Goal: Information Seeking & Learning: Understand process/instructions

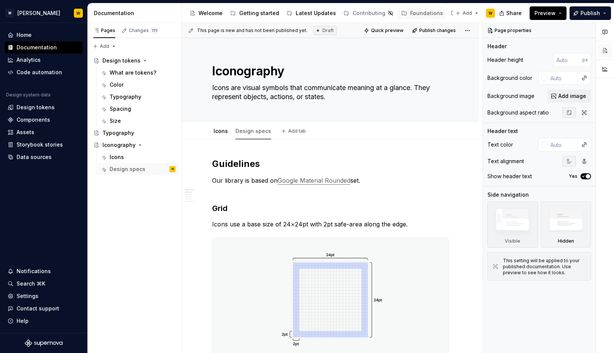
type textarea "*"
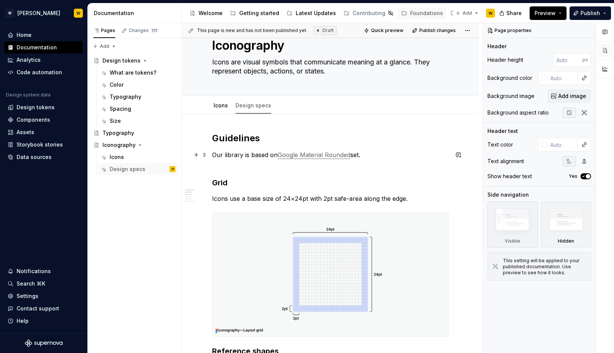
click at [318, 156] on link "Google Material Rounded" at bounding box center [314, 155] width 73 height 8
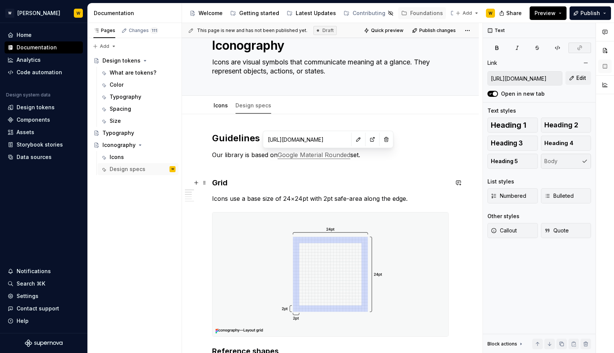
click at [324, 180] on h3 "Grid" at bounding box center [330, 182] width 237 height 11
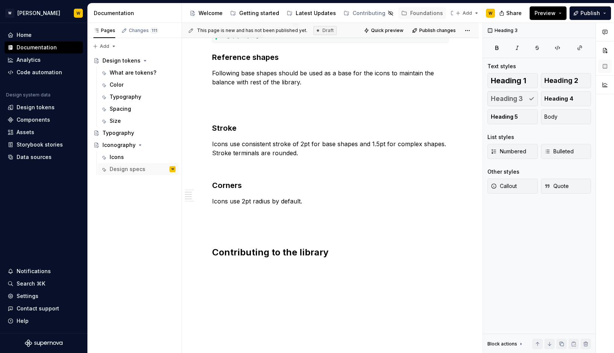
scroll to position [341, 0]
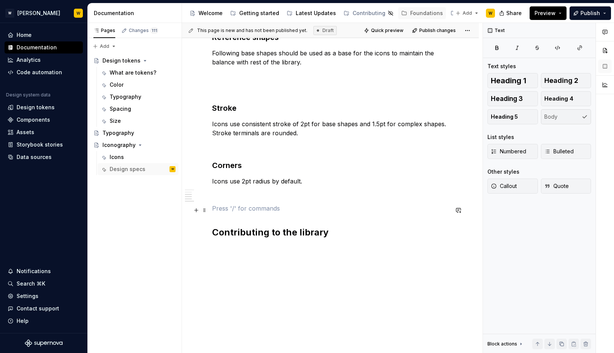
click at [306, 207] on p at bounding box center [330, 208] width 237 height 9
click at [303, 197] on p at bounding box center [330, 194] width 237 height 9
click at [298, 242] on div "Guidelines Our library is based on Google Material Rounded set. Grid Icons use …" at bounding box center [330, 32] width 237 height 429
click at [288, 246] on div "Guidelines Our library is based on Google Material Rounded set. Grid Icons use …" at bounding box center [330, 32] width 237 height 429
click at [287, 248] on div "Guidelines Our library is based on Google Material Rounded set. Grid Icons use …" at bounding box center [330, 76] width 297 height 553
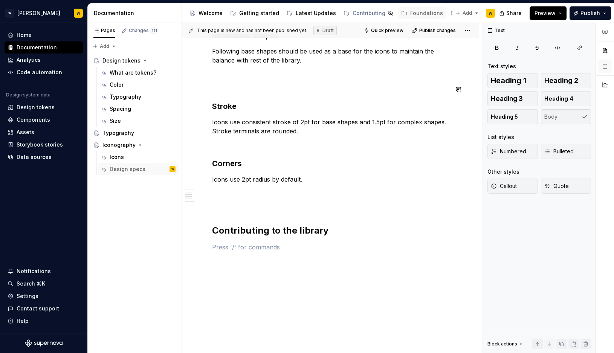
type textarea "*"
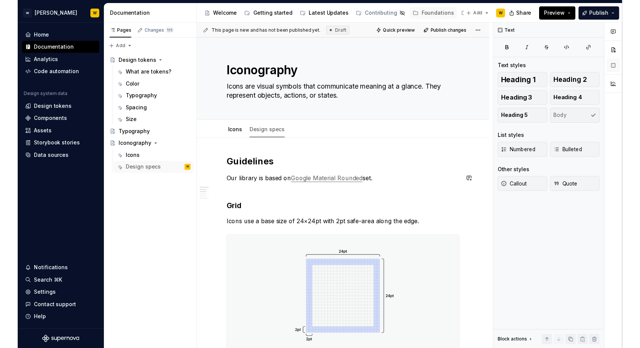
scroll to position [356, 0]
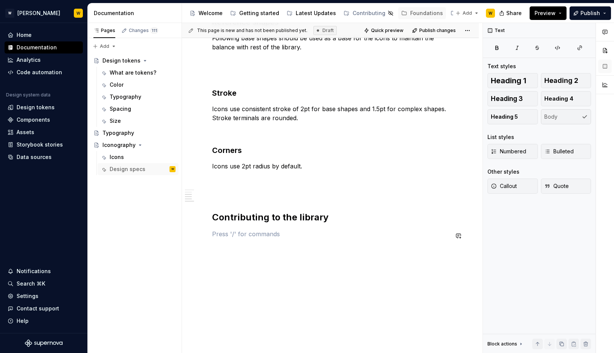
click at [266, 239] on div "Guidelines Our library is based on Google Material Rounded set. Grid Icons use …" at bounding box center [330, 25] width 237 height 444
click at [232, 233] on p at bounding box center [330, 233] width 237 height 9
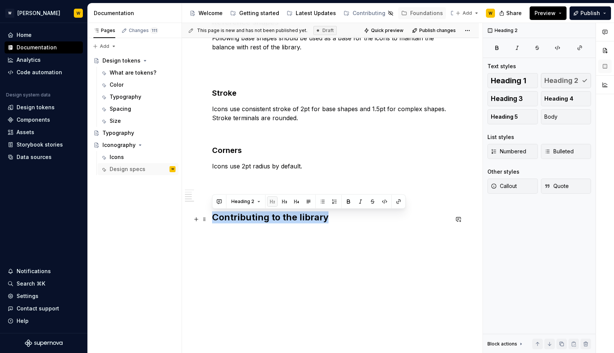
drag, startPoint x: 327, startPoint y: 218, endPoint x: 214, endPoint y: 218, distance: 112.6
click at [214, 218] on h2 "Contributing to the library" at bounding box center [330, 217] width 237 height 12
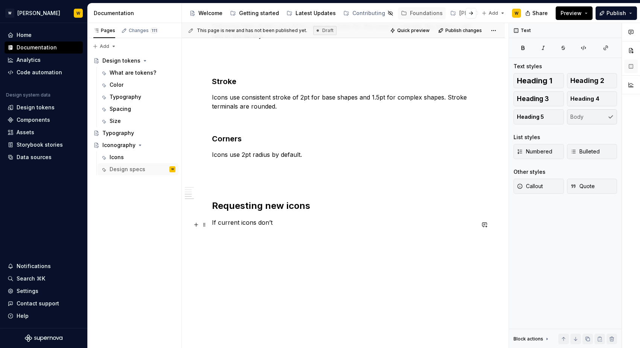
scroll to position [387, 0]
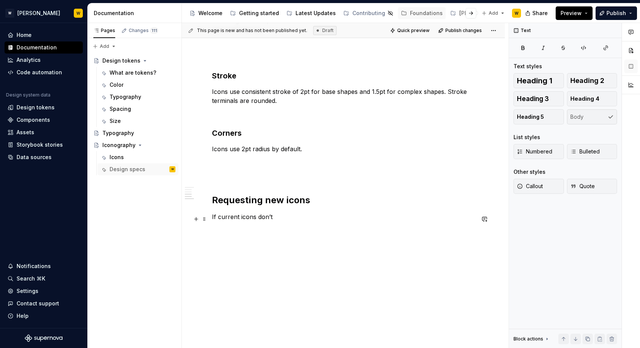
click at [280, 218] on p "If current icons don’t" at bounding box center [343, 216] width 263 height 9
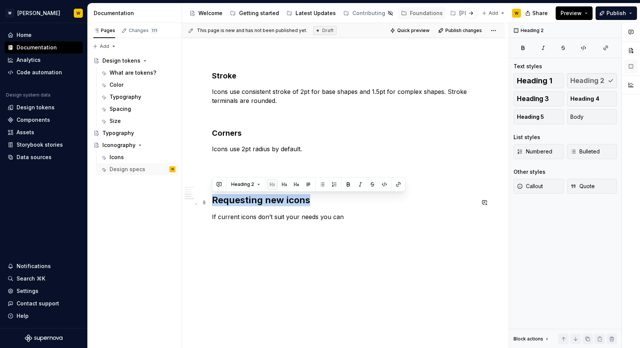
drag, startPoint x: 319, startPoint y: 201, endPoint x: 214, endPoint y: 200, distance: 105.5
click at [214, 200] on h2 "Requesting new icons" at bounding box center [343, 200] width 263 height 12
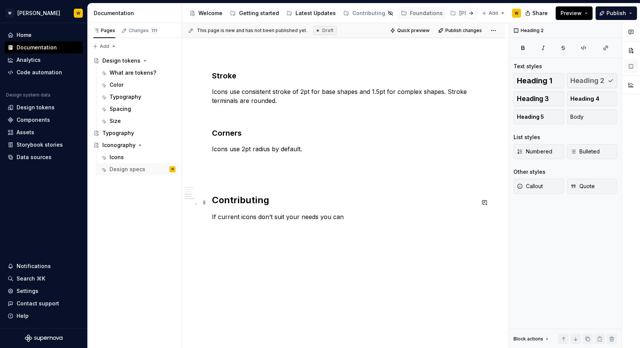
click at [252, 204] on h2 "Contributing" at bounding box center [343, 200] width 263 height 12
click at [354, 216] on p "If current icons don’t suit your needs you can" at bounding box center [343, 216] width 263 height 9
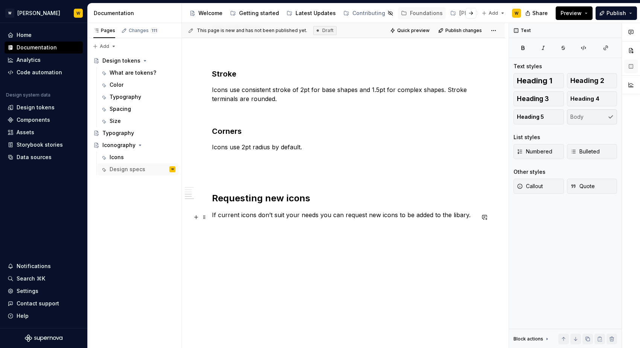
click at [302, 219] on p "If current icons don’t suit your needs you can request new icons to be added to…" at bounding box center [343, 214] width 263 height 9
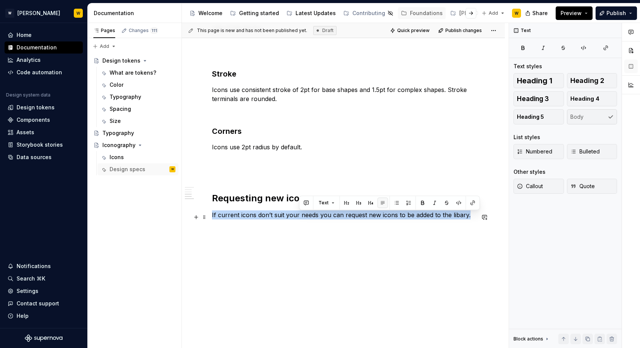
click at [302, 219] on p "If current icons don’t suit your needs you can request new icons to be added to…" at bounding box center [343, 214] width 263 height 9
copy p "If current icons don’t suit your needs you can request new icons to be added to…"
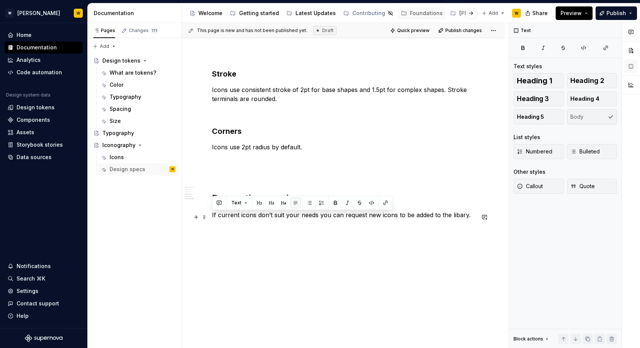
click at [308, 223] on div "Guidelines Our library is based on Google Material Rounded set. Grid Icons use …" at bounding box center [343, 9] width 263 height 476
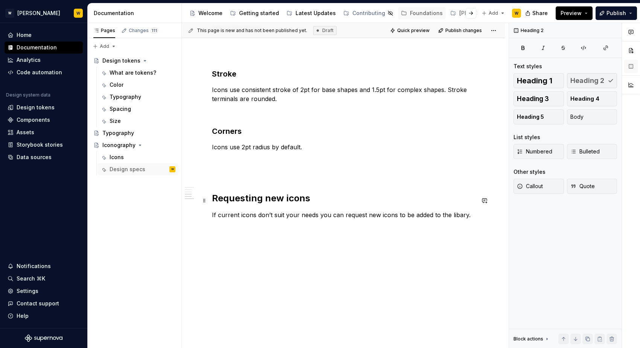
drag, startPoint x: 213, startPoint y: 199, endPoint x: 431, endPoint y: 208, distance: 217.9
click at [232, 199] on h2 "Requesting new icons" at bounding box center [343, 198] width 263 height 12
drag, startPoint x: 503, startPoint y: 221, endPoint x: 495, endPoint y: 221, distance: 8.3
click at [495, 221] on div "This page is new and has not been published yet. Draft Quick preview Publish ch…" at bounding box center [345, 185] width 327 height 325
click at [457, 216] on p "If current icons don’t suit your needs you can request new icons to be added to…" at bounding box center [343, 214] width 263 height 9
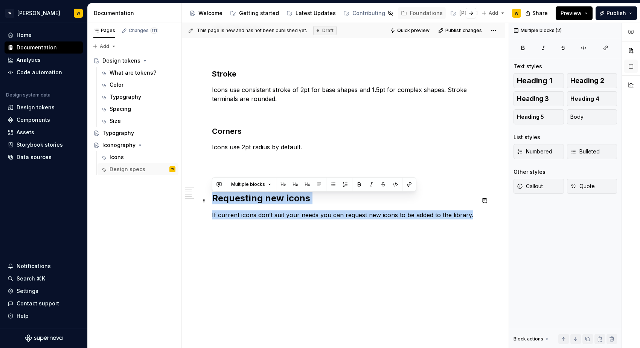
drag, startPoint x: 473, startPoint y: 219, endPoint x: 211, endPoint y: 198, distance: 263.0
click at [211, 198] on div "Guidelines Our library is based on Google Material Rounded set. Grid Icons use …" at bounding box center [343, 56] width 323 height 607
copy div "Requesting new icons If current icons don’t suit your needs you can request new…"
click at [473, 216] on p "If current icons don’t suit your needs you can request new icons to be added to…" at bounding box center [343, 214] width 263 height 9
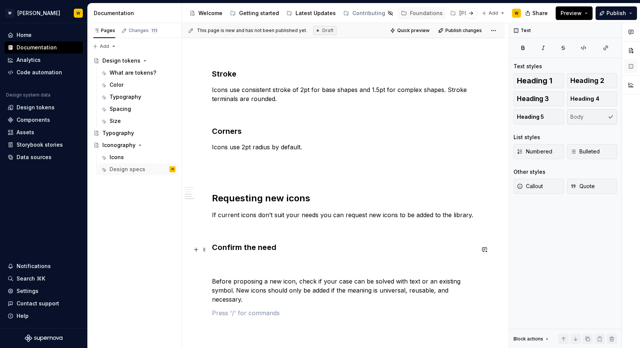
click at [212, 251] on strong "Confirm the need" at bounding box center [244, 247] width 64 height 9
click at [218, 263] on p "Before proposing a new icon, check if your case can be solved with text or an e…" at bounding box center [343, 280] width 263 height 45
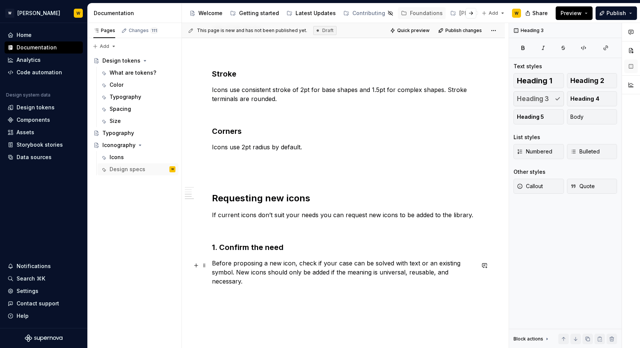
click at [253, 281] on p "Before proposing a new icon, check if your case can be solved with text or an e…" at bounding box center [343, 271] width 263 height 27
click at [260, 233] on p at bounding box center [343, 228] width 263 height 9
click at [250, 286] on p "Before proposing a new icon, check if your case can be solved with text or an e…" at bounding box center [343, 271] width 263 height 27
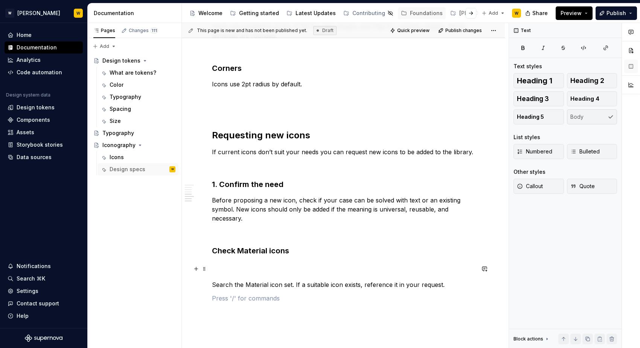
scroll to position [451, 0]
click at [212, 253] on strong "Check Material icons" at bounding box center [250, 249] width 77 height 9
click at [215, 271] on p "Search the Material icon set. If a suitable icon exists, reference it in your r…" at bounding box center [343, 274] width 263 height 27
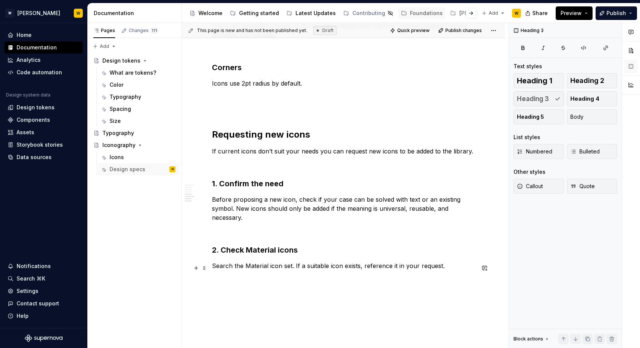
click at [283, 267] on p "Search the Material icon set. If a suitable icon exists, reference it in your r…" at bounding box center [343, 265] width 263 height 9
click at [460, 265] on p "Search the Material icons library. If a suitable icon exists, reference it in y…" at bounding box center [343, 265] width 263 height 9
drag, startPoint x: 456, startPoint y: 268, endPoint x: 303, endPoint y: 271, distance: 152.6
click at [303, 270] on p "Search the Material icons libraryot" at bounding box center [343, 265] width 263 height 9
click at [408, 269] on p "Search the Material icons library to find a symbol that suits your usecase" at bounding box center [343, 265] width 263 height 9
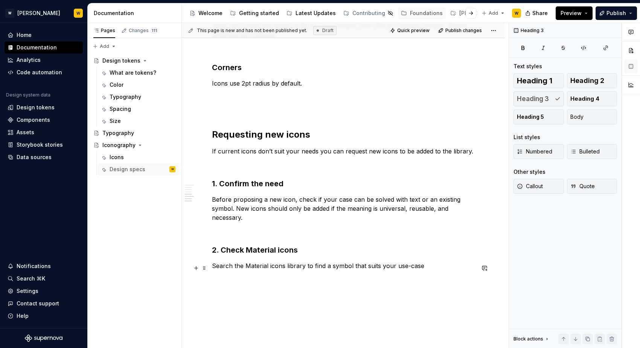
click at [439, 268] on p "Search the Material icons library to find a symbol that suits your use-case" at bounding box center [343, 265] width 263 height 9
click at [212, 298] on strong "Create a Jira ticket" at bounding box center [247, 297] width 70 height 9
click at [223, 324] on p "Include the following:" at bounding box center [343, 327] width 263 height 36
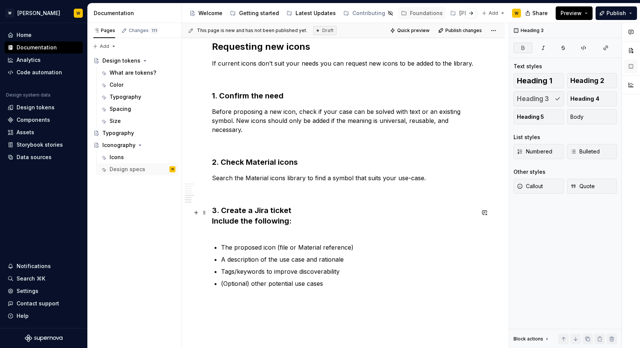
scroll to position [540, 0]
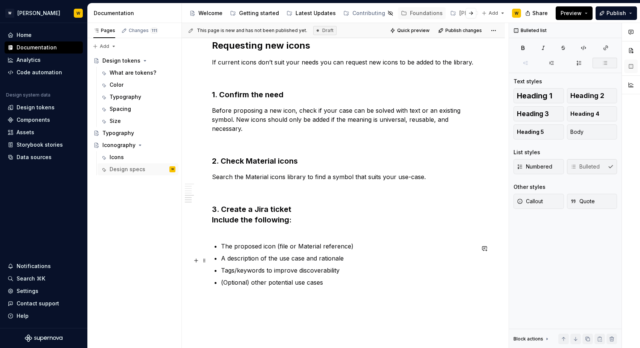
click at [258, 261] on p "A description of the use case and rationale" at bounding box center [348, 258] width 254 height 9
click at [331, 261] on p "A description of the use case and rationale" at bounding box center [348, 258] width 254 height 9
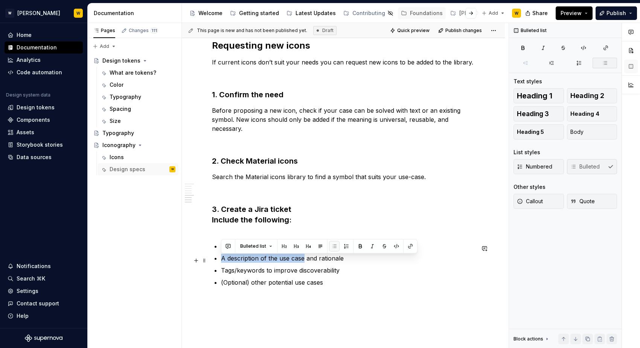
drag, startPoint x: 304, startPoint y: 260, endPoint x: 221, endPoint y: 260, distance: 82.9
click at [221, 260] on p "A description of the use case and rationale" at bounding box center [348, 258] width 254 height 9
drag, startPoint x: 344, startPoint y: 261, endPoint x: 211, endPoint y: 262, distance: 132.2
click at [211, 262] on div "Guidelines Our library is based on Google Material Rounded set. Grid Icons use …" at bounding box center [343, 29] width 323 height 859
click at [254, 279] on ul "The proposed icon (file or Material reference) A description of the use case an…" at bounding box center [348, 263] width 254 height 45
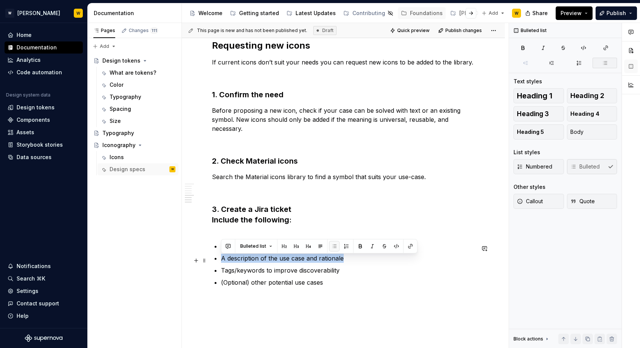
drag, startPoint x: 345, startPoint y: 259, endPoint x: 220, endPoint y: 261, distance: 124.7
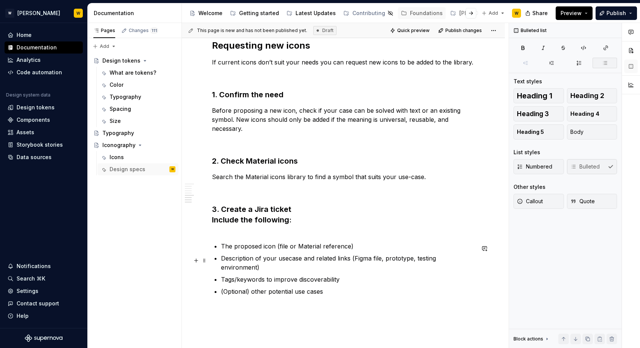
click at [286, 261] on p "Description of your usecase and related links (Figma file, prototype, testing e…" at bounding box center [348, 263] width 254 height 18
click at [281, 275] on p "Tags/keywords to improve discoverability" at bounding box center [348, 279] width 254 height 9
click at [344, 275] on p "Tags/keywords to improve discoverability" at bounding box center [348, 279] width 254 height 9
click at [263, 275] on p "Tags/keywords to improve discoverability" at bounding box center [348, 279] width 254 height 9
click at [345, 275] on p "Tags/keywords to improve discoverability" at bounding box center [348, 279] width 254 height 9
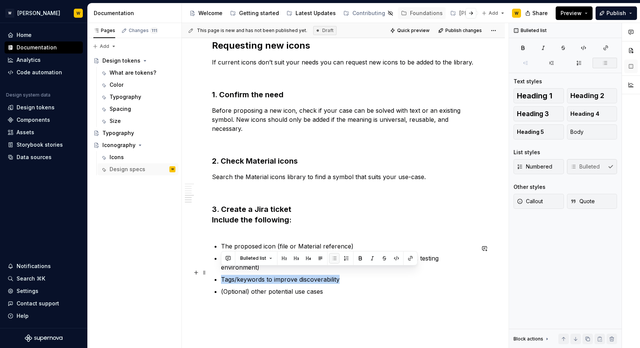
drag, startPoint x: 342, startPoint y: 272, endPoint x: 222, endPoint y: 272, distance: 119.8
click at [222, 275] on p "Tags/keywords to improve discoverability" at bounding box center [348, 279] width 254 height 9
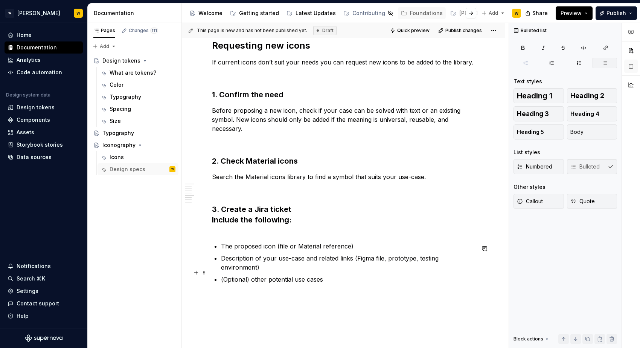
click at [264, 275] on p "(Optional) other potential use cases" at bounding box center [348, 279] width 254 height 9
click at [276, 275] on p "(Optional) other potential use cases" at bounding box center [348, 279] width 254 height 9
drag, startPoint x: 250, startPoint y: 271, endPoint x: 220, endPoint y: 271, distance: 29.8
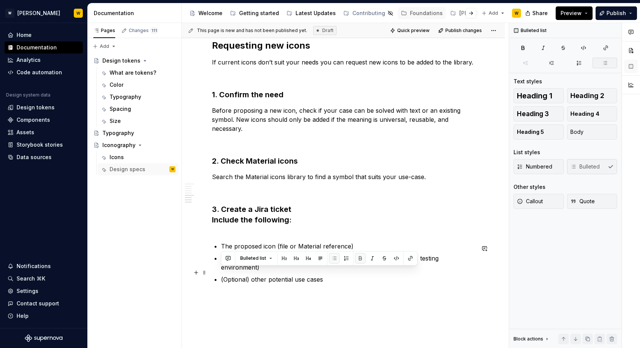
click at [322, 275] on p "(Optional) other potential use cases" at bounding box center [348, 279] width 254 height 9
click at [253, 275] on p "(Optional) other potential use cases" at bounding box center [348, 279] width 254 height 9
click at [324, 275] on p "(Optional) Other potential use cases" at bounding box center [348, 279] width 254 height 9
click at [383, 275] on p "(Optional) Other potential use cases. This will make it" at bounding box center [348, 279] width 254 height 9
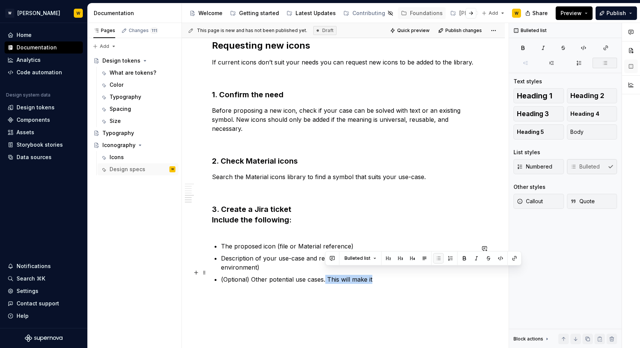
drag, startPoint x: 377, startPoint y: 273, endPoint x: 325, endPoint y: 274, distance: 52.0
click at [325, 275] on p "(Optional) Other potential use cases. This will make it" at bounding box center [348, 279] width 254 height 9
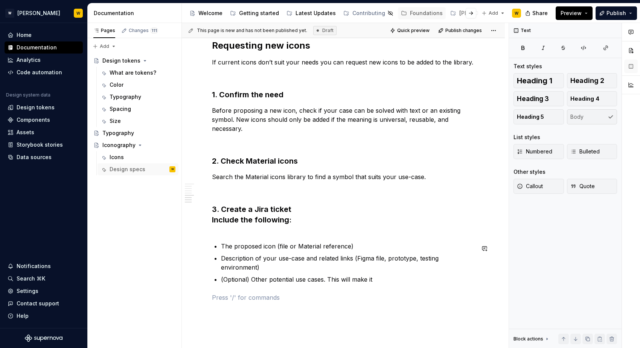
click at [326, 275] on p "(Optional) Other potential use cases. This will make it" at bounding box center [348, 279] width 254 height 9
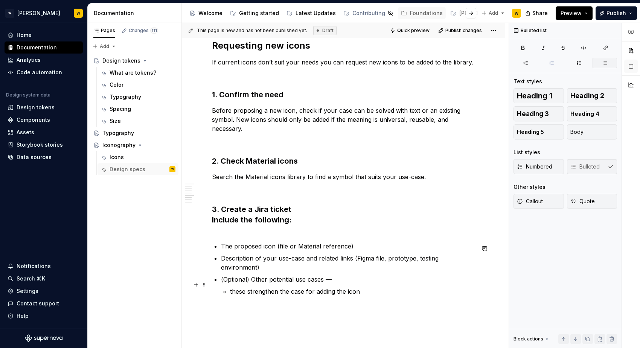
click at [232, 287] on p "these strengthen the case for adding the icon" at bounding box center [352, 291] width 245 height 9
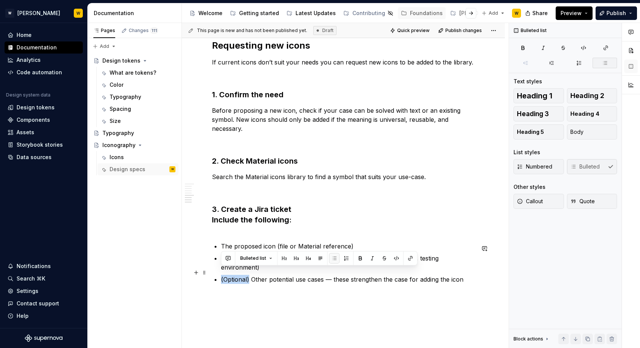
drag, startPoint x: 250, startPoint y: 269, endPoint x: 221, endPoint y: 270, distance: 28.3
click at [221, 275] on p "(Optional) Other potential use cases — these strengthen the case for adding the…" at bounding box center [348, 279] width 254 height 9
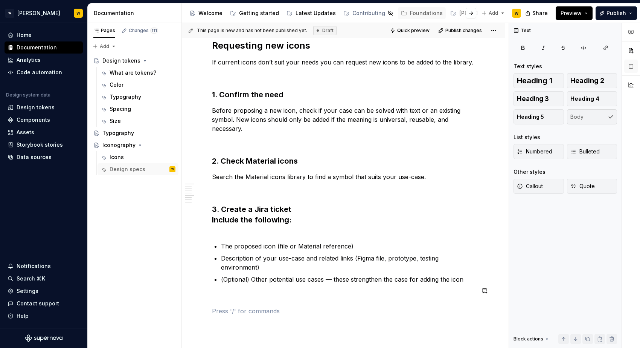
click at [264, 262] on p "Description of your use-case and related links (Figma file, prototype, testing …" at bounding box center [348, 263] width 254 height 18
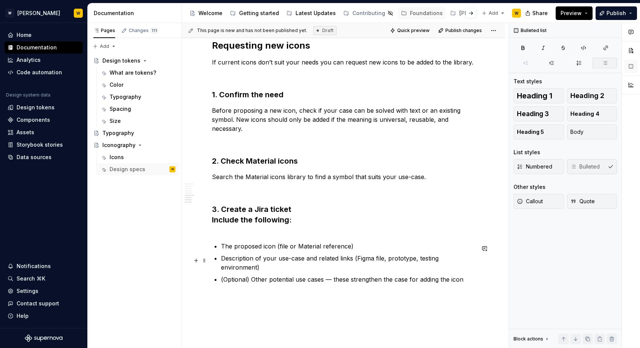
click at [266, 260] on p "Description of your use-case and related links (Figma file, prototype, testing …" at bounding box center [348, 263] width 254 height 18
click at [234, 250] on p "The proposed icon (file or Material reference)" at bounding box center [348, 245] width 254 height 9
click at [283, 249] on p "The proposed icon (file or Material reference)" at bounding box center [348, 245] width 254 height 9
click at [281, 249] on p "The proposed icon (file or Material reference)" at bounding box center [348, 245] width 254 height 9
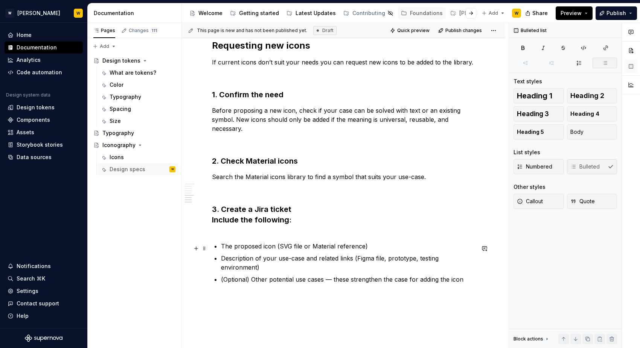
click at [346, 248] on p "The proposed icon (SVG file or Material reference)" at bounding box center [348, 245] width 254 height 9
click at [346, 247] on p "The proposed icon (SVG file or Link to the material Icon)" at bounding box center [348, 245] width 254 height 9
click at [313, 249] on p "The proposed icon (SVG file or Link to the Material Icon)" at bounding box center [348, 245] width 254 height 9
click at [399, 231] on h3 "3. Create a Jira ticket Include the following:" at bounding box center [343, 220] width 263 height 32
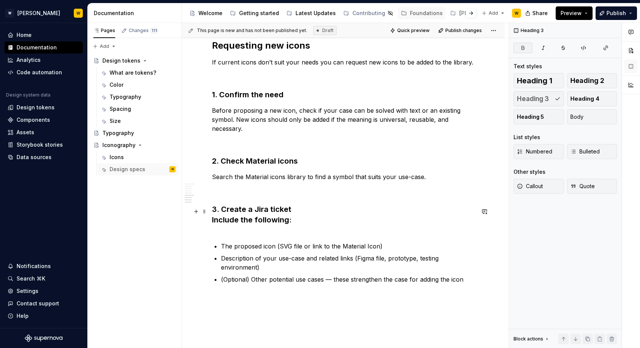
click at [293, 209] on h3 "3. Create a Jira ticket Include the following:" at bounding box center [343, 220] width 263 height 32
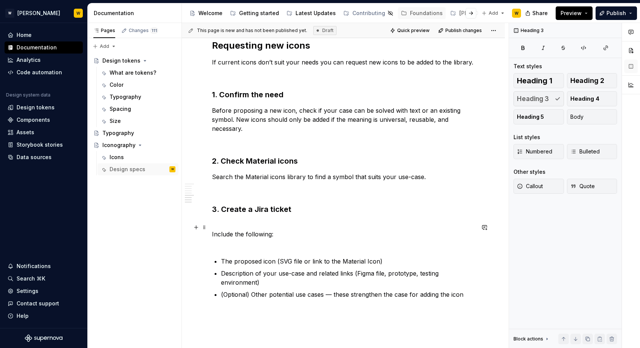
click at [250, 246] on p "Include the following:" at bounding box center [343, 233] width 263 height 27
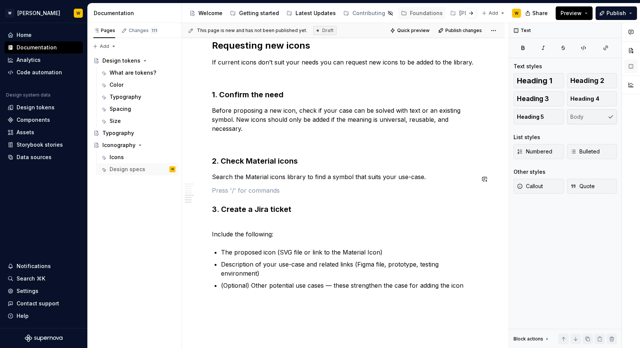
click at [429, 180] on p "Search the Material icons library to find a symbol that suits your use-case." at bounding box center [343, 176] width 263 height 9
click at [212, 96] on strong "1. Confirm the need" at bounding box center [248, 94] width 72 height 9
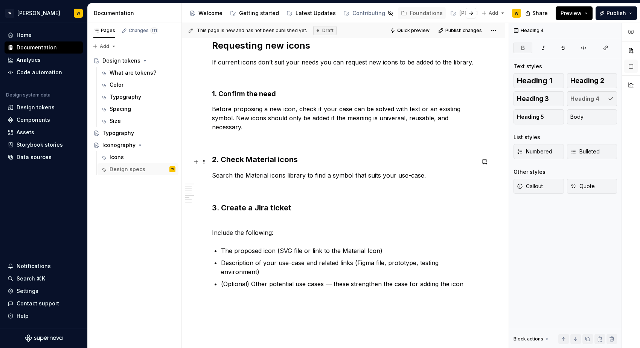
click at [214, 163] on strong "2. Check Material icons" at bounding box center [255, 159] width 86 height 9
click at [211, 206] on div "Guidelines Our library is based on Google Material Rounded set. Grid Icons use …" at bounding box center [343, 22] width 323 height 845
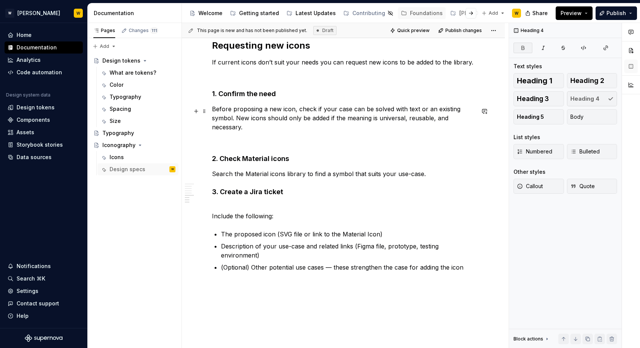
click at [229, 129] on p "Before proposing a new icon, check if your case can be solved with text or an e…" at bounding box center [343, 117] width 263 height 27
click at [227, 143] on p at bounding box center [343, 140] width 263 height 9
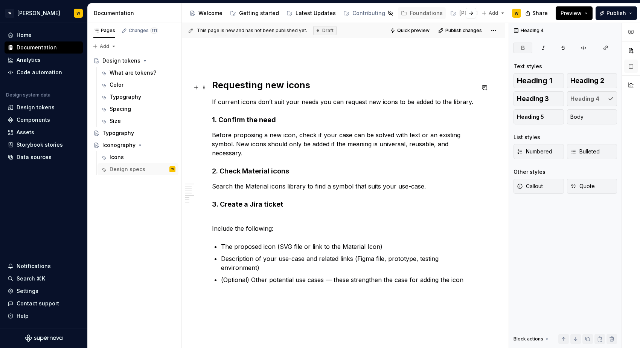
scroll to position [499, 0]
click at [475, 106] on p "If current icons don’t suit your needs you can request new icons to be added to…" at bounding box center [343, 102] width 263 height 9
click at [258, 207] on strong "3. Create a Jira ticket" at bounding box center [247, 205] width 71 height 8
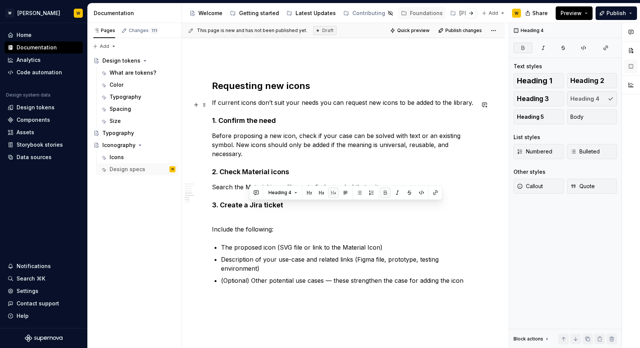
click at [467, 105] on p "If current icons don’t suit your needs you can request new icons to be added to…" at bounding box center [343, 102] width 263 height 9
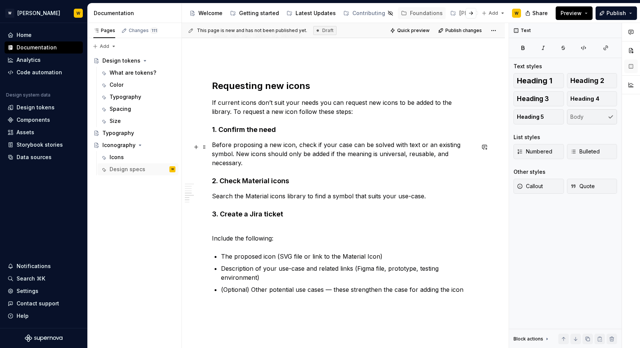
click at [212, 145] on div "Guidelines Our library is based on Google Material Rounded set. Grid Icons use …" at bounding box center [343, 46] width 323 height 812
click at [218, 130] on strong "1. Confirm the need" at bounding box center [244, 129] width 64 height 8
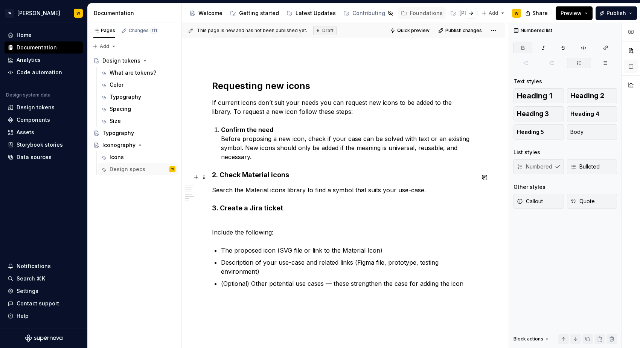
click at [221, 176] on strong "2. Check Material icons" at bounding box center [250, 175] width 77 height 8
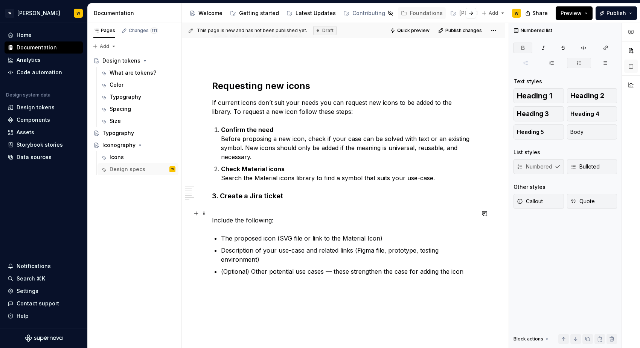
click at [225, 216] on p "Include the following:" at bounding box center [343, 215] width 263 height 18
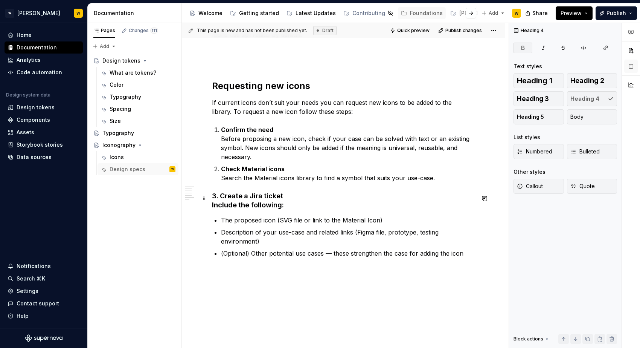
click at [220, 199] on strong "3. Create a Jira ticket" at bounding box center [247, 196] width 71 height 8
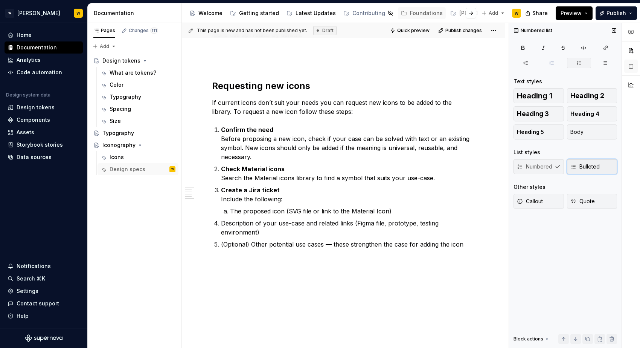
click at [580, 172] on button "Bulleted" at bounding box center [592, 166] width 50 height 15
click at [228, 226] on p "Description of your use-case and related links (Figma file, prototype, testing …" at bounding box center [348, 227] width 254 height 18
drag, startPoint x: 222, startPoint y: 226, endPoint x: 481, endPoint y: 225, distance: 258.4
click at [481, 225] on div "Guidelines Our library is based on Google Material Rounded set. Grid Icons use …" at bounding box center [343, 23] width 323 height 767
drag, startPoint x: 480, startPoint y: 225, endPoint x: 225, endPoint y: 222, distance: 255.0
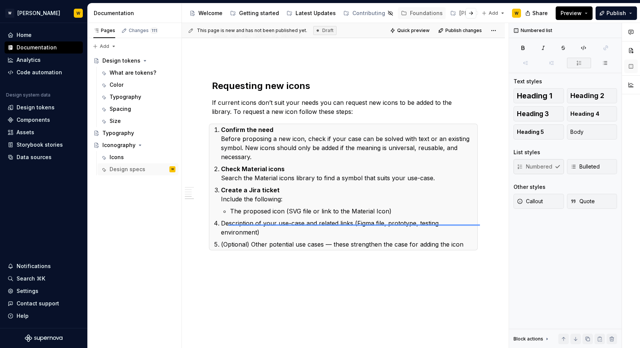
click at [225, 222] on div "This page is new and has not been published yet. Draft Quick preview Publish ch…" at bounding box center [345, 185] width 327 height 325
click at [226, 224] on p "Description of your use-case and related links (Figma file, prototype, testing …" at bounding box center [348, 227] width 254 height 18
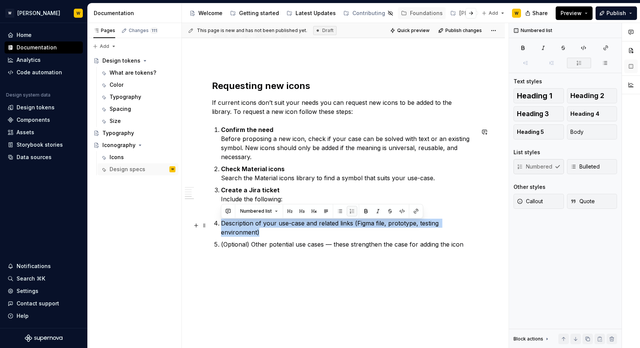
click at [226, 224] on p "Description of your use-case and related links (Figma file, prototype, testing …" at bounding box center [348, 227] width 254 height 18
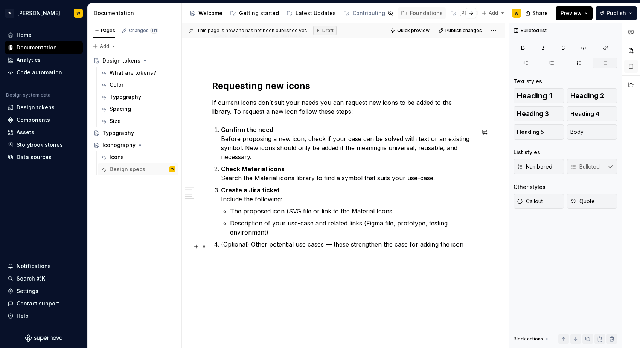
click at [246, 240] on ol "Confirm the need Before proposing a new icon, check if your case can be solved …" at bounding box center [348, 187] width 254 height 124
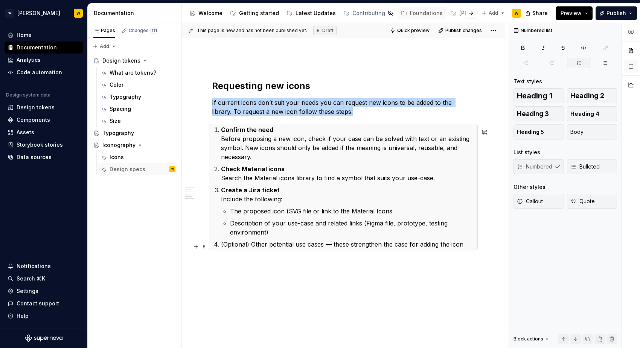
click at [246, 240] on ol "Confirm the need Before proposing a new icon, check if your case can be solved …" at bounding box center [348, 187] width 254 height 124
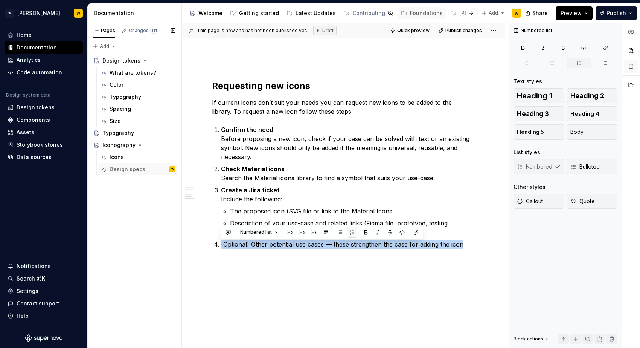
drag, startPoint x: 465, startPoint y: 247, endPoint x: 137, endPoint y: 249, distance: 328.1
click at [137, 249] on div "Pages Changes 111 Add Accessibility guide for tree Page tree. Navigate the tree…" at bounding box center [364, 185] width 553 height 325
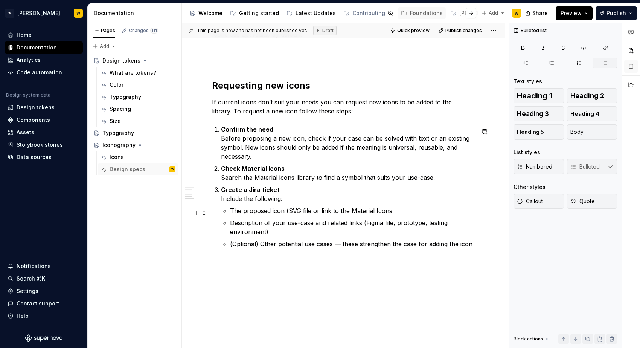
scroll to position [502, 0]
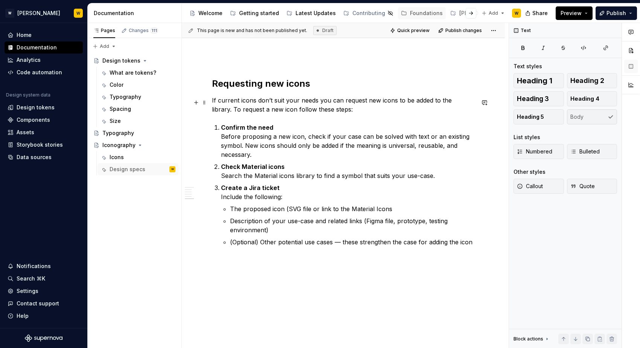
click at [341, 111] on p "If current icons don’t suit your needs you can request new icons to be added to…" at bounding box center [343, 105] width 263 height 18
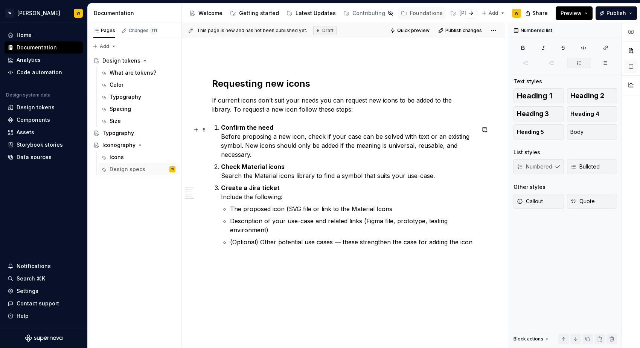
click at [264, 154] on p "Confirm the need Before proposing a new icon, check if your case can be solved …" at bounding box center [348, 141] width 254 height 36
click at [250, 289] on p at bounding box center [343, 287] width 263 height 9
click at [279, 189] on p "Create a Jira ticket Include the following:" at bounding box center [348, 192] width 254 height 18
click at [273, 259] on p at bounding box center [343, 259] width 263 height 9
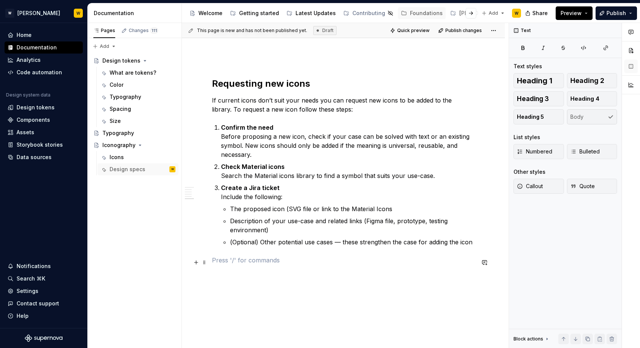
click at [244, 261] on p at bounding box center [343, 259] width 263 height 9
click at [297, 296] on p "If the icon is not available in" at bounding box center [343, 294] width 263 height 9
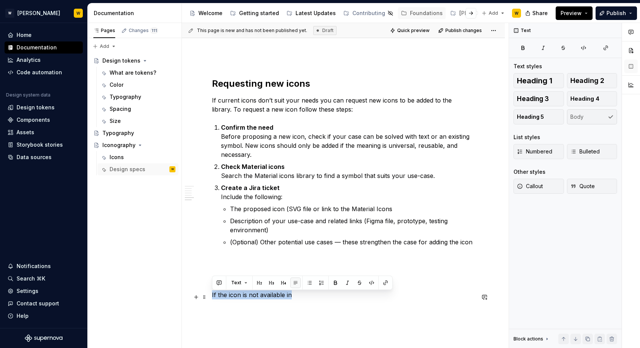
drag, startPoint x: 297, startPoint y: 296, endPoint x: 209, endPoint y: 297, distance: 88.1
click at [209, 297] on div "Guidelines Our library is based on Google Material Rounded set. Grid Icons use …" at bounding box center [343, 39] width 323 height 802
click at [377, 296] on p "If the icon you need doesn’t exist in the Material library" at bounding box center [343, 294] width 263 height 9
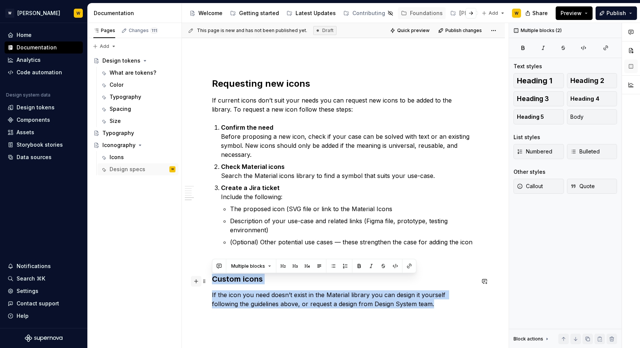
drag, startPoint x: 415, startPoint y: 307, endPoint x: 194, endPoint y: 284, distance: 221.6
click at [194, 284] on div "Guidelines Our library is based on Google Material Rounded set. Grid Icons use …" at bounding box center [343, 43] width 323 height 811
copy div "Custom icons If the icon you need doesn’t exist in the Material library you can…"
click at [312, 297] on p "If the icon you need doesn’t exist in the Material library you can design it yo…" at bounding box center [343, 299] width 263 height 18
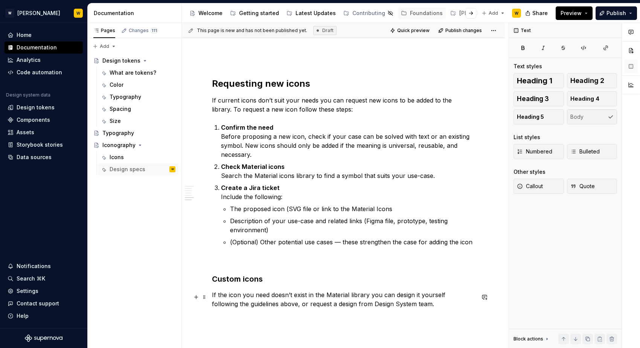
click at [420, 308] on p "If the icon you need doesn’t exist in the Material library you can design it yo…" at bounding box center [343, 299] width 263 height 18
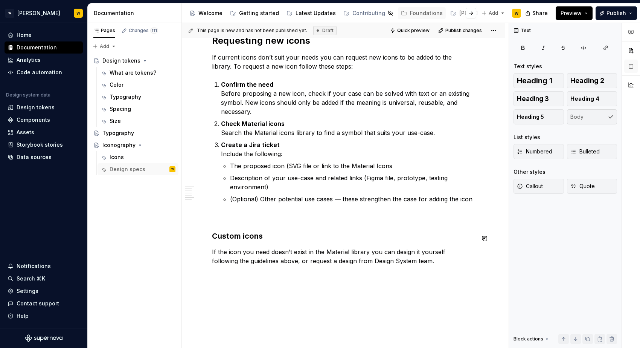
scroll to position [553, 0]
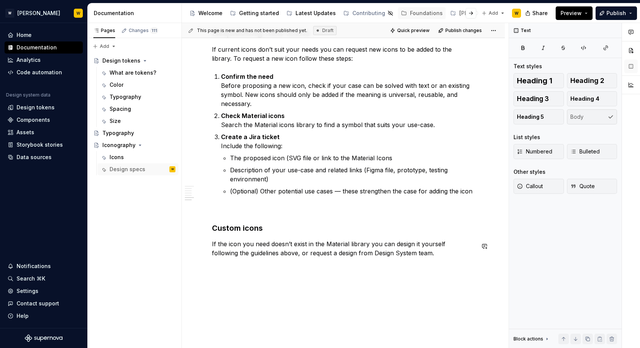
click at [423, 253] on p "If the icon you need doesn’t exist in the Material library you can design it yo…" at bounding box center [343, 248] width 263 height 18
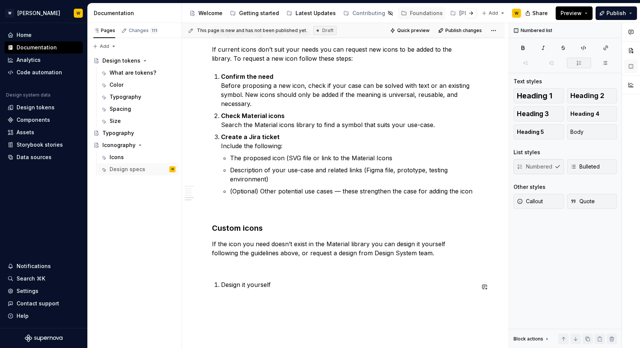
type textarea "*"
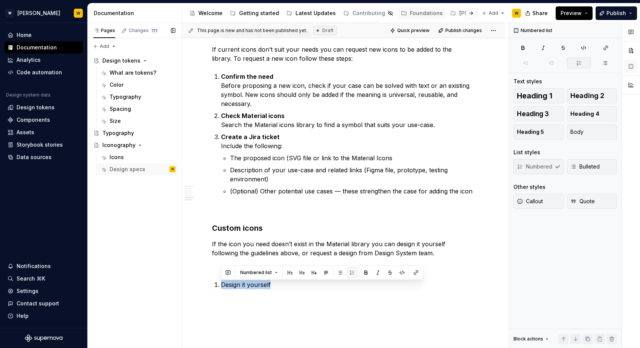
drag, startPoint x: 279, startPoint y: 286, endPoint x: 166, endPoint y: 286, distance: 113.0
click at [166, 286] on div "Pages Changes 111 Add Accessibility guide for tree Page tree. Navigate the tree…" at bounding box center [364, 185] width 553 height 325
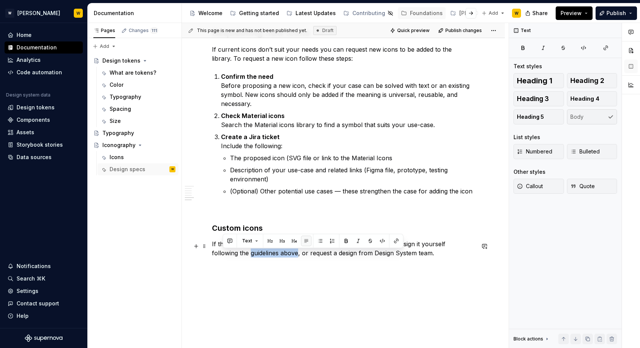
drag, startPoint x: 270, startPoint y: 256, endPoint x: 223, endPoint y: 257, distance: 47.5
click at [223, 257] on p "If the icon you need doesn’t exist in the Material library you can design it yo…" at bounding box center [343, 248] width 263 height 18
click at [397, 240] on button "button" at bounding box center [396, 240] width 11 height 11
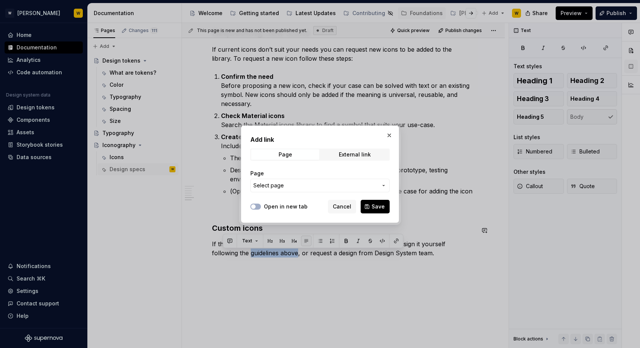
click at [310, 184] on span "Select page" at bounding box center [316, 186] width 124 height 8
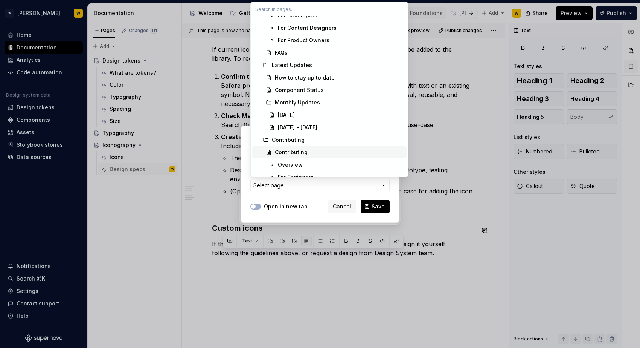
scroll to position [0, 0]
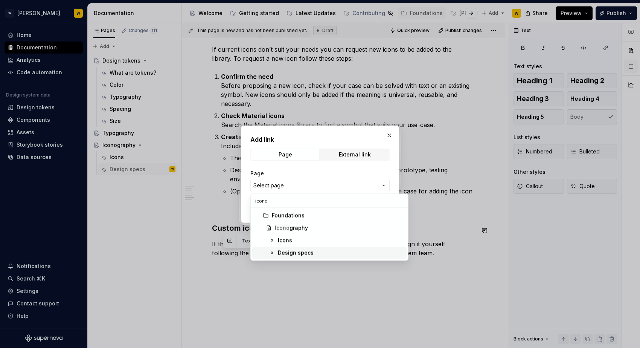
type input "icono"
click at [295, 250] on div "Design specs" at bounding box center [296, 253] width 36 height 8
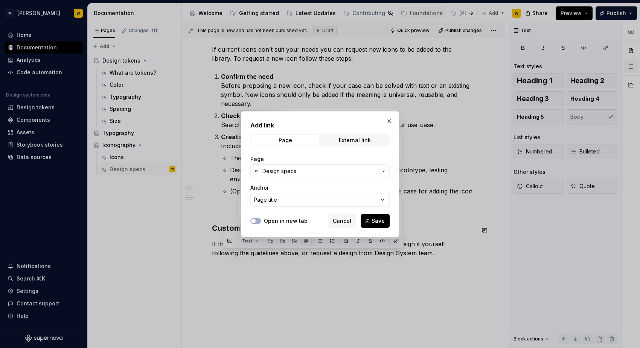
click at [377, 222] on span "Save" at bounding box center [378, 221] width 13 height 8
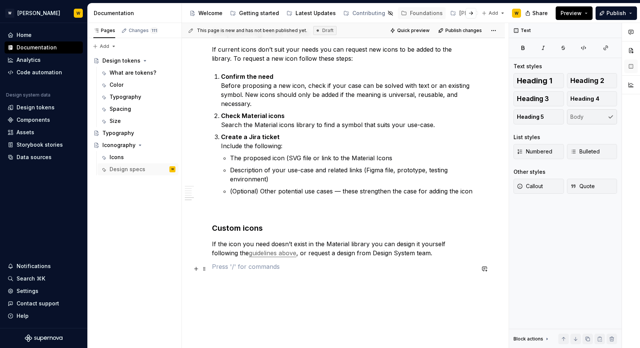
click at [379, 268] on p at bounding box center [343, 266] width 263 height 9
click at [225, 275] on p "1. Design" at bounding box center [343, 271] width 263 height 18
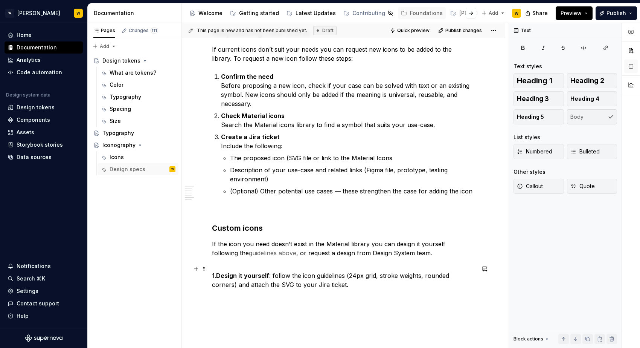
click at [214, 275] on p "1. Design it yourself : follow the icon guidelines (24px grid, stroke weights, …" at bounding box center [343, 275] width 263 height 27
click at [537, 157] on button "Numbered" at bounding box center [539, 151] width 50 height 15
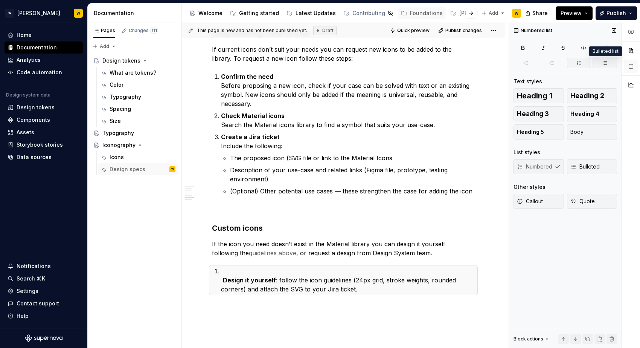
click at [603, 64] on icon "button" at bounding box center [605, 63] width 6 height 6
click at [550, 166] on span "Numbered" at bounding box center [534, 167] width 35 height 8
click at [587, 165] on span "Bulleted" at bounding box center [585, 167] width 29 height 8
click at [227, 279] on strong "Design it yourself" at bounding box center [249, 280] width 53 height 8
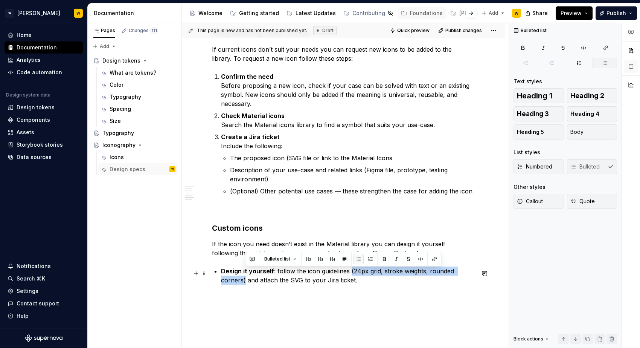
drag, startPoint x: 349, startPoint y: 272, endPoint x: 244, endPoint y: 284, distance: 105.4
click at [244, 284] on p "Design it yourself : follow the icon guidelines (24px grid, stroke weights, rou…" at bounding box center [348, 275] width 254 height 18
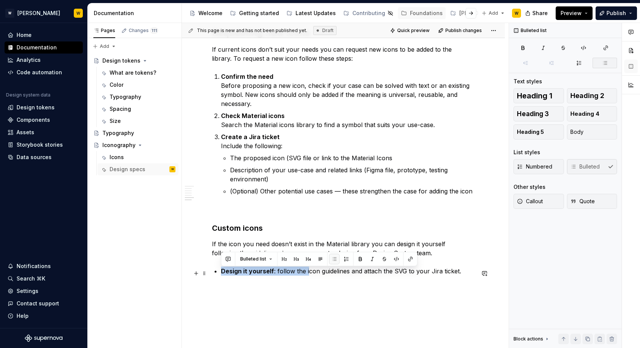
drag, startPoint x: 221, startPoint y: 272, endPoint x: 307, endPoint y: 276, distance: 85.9
click at [307, 275] on p "Design it yourself : follow the icon guidelines and attach the SVG to your Jira…" at bounding box center [348, 270] width 254 height 9
drag, startPoint x: 460, startPoint y: 274, endPoint x: 214, endPoint y: 276, distance: 246.7
click at [258, 243] on p "If the icon you need doesn’t exist in the Material library you can design it yo…" at bounding box center [343, 248] width 263 height 18
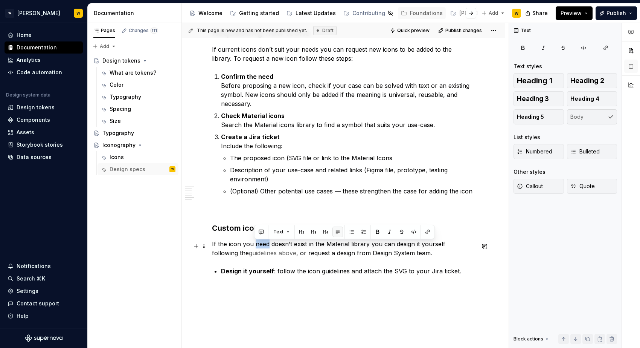
click at [258, 243] on p "If the icon you need doesn’t exist in the Material library you can design it yo…" at bounding box center [343, 248] width 263 height 18
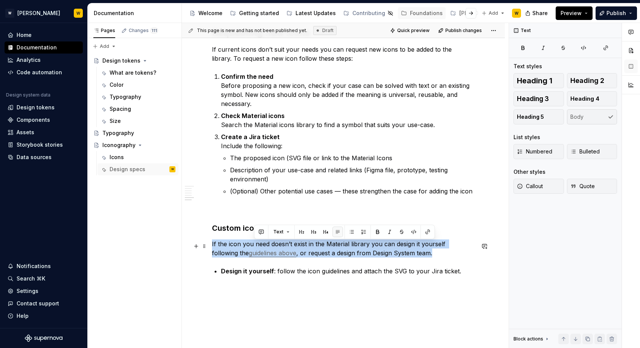
click at [258, 243] on p "If the icon you need doesn’t exist in the Material library you can design it yo…" at bounding box center [343, 248] width 263 height 18
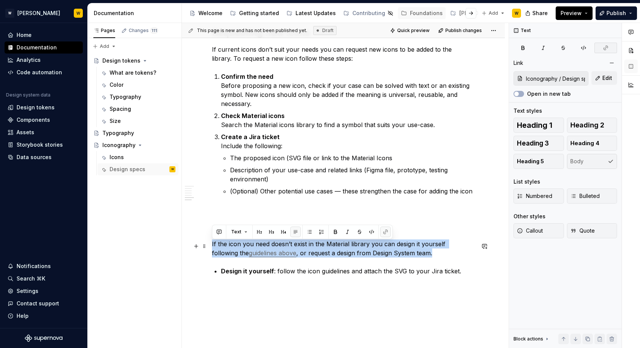
click at [312, 257] on p "If the icon you need doesn’t exist in the Material library you can design it yo…" at bounding box center [343, 248] width 263 height 18
drag, startPoint x: 410, startPoint y: 259, endPoint x: 159, endPoint y: 249, distance: 251.4
click at [159, 249] on div "Pages Changes 111 Add Accessibility guide for tree Page tree. Navigate the tree…" at bounding box center [364, 185] width 553 height 325
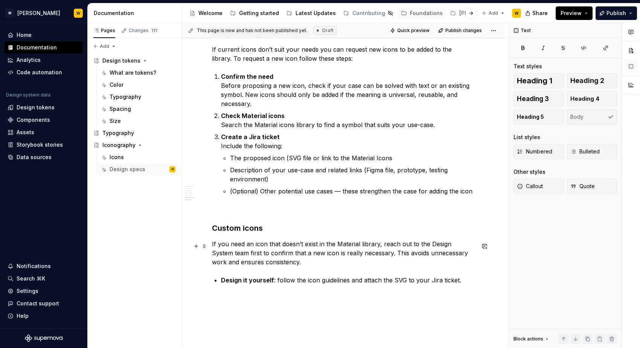
click at [290, 266] on p "If you need an icon that doesn’t exist in the Material library, reach out to th…" at bounding box center [343, 252] width 263 height 27
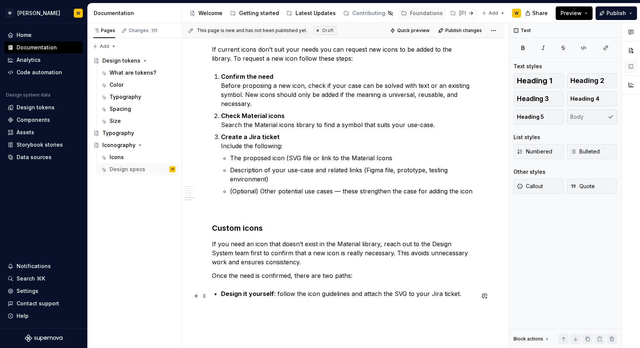
click at [313, 293] on p "Design it yourself : follow the icon guidelines and attach the SVG to your Jira…" at bounding box center [348, 293] width 254 height 9
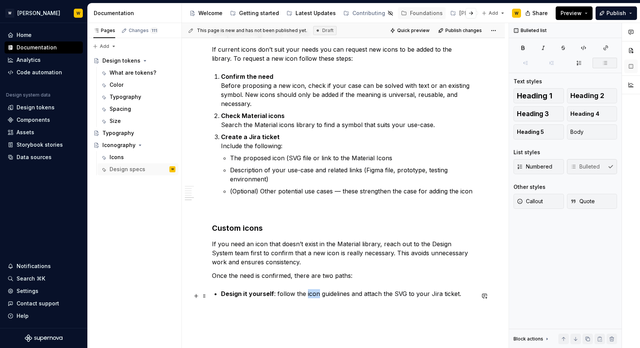
click at [313, 293] on p "Design it yourself : follow the icon guidelines and attach the SVG to your Jira…" at bounding box center [348, 293] width 254 height 9
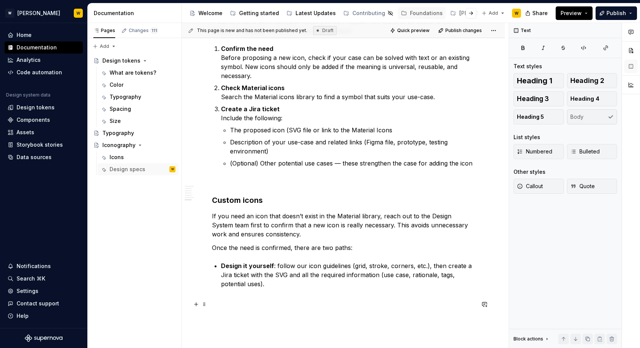
scroll to position [581, 0]
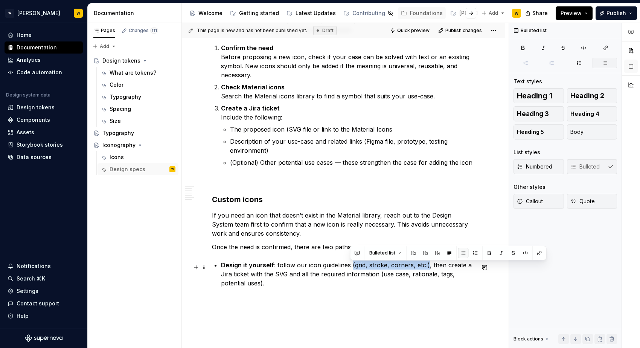
drag, startPoint x: 351, startPoint y: 267, endPoint x: 425, endPoint y: 270, distance: 74.7
click at [425, 270] on p "Design it yourself : follow our icon guidelines (grid, stroke, corners, etc.), …" at bounding box center [348, 273] width 254 height 27
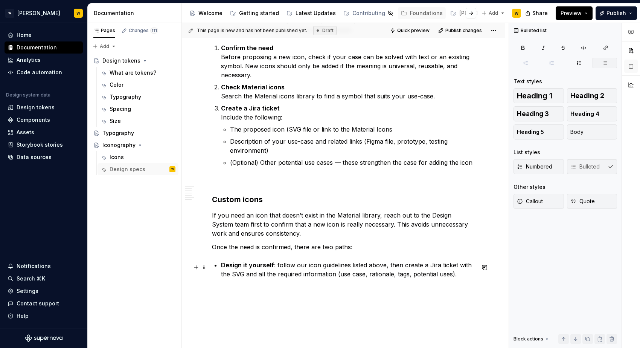
click at [469, 266] on p "Design it yourself : follow our icon guidelines listed above, then create a Jir…" at bounding box center [348, 269] width 254 height 18
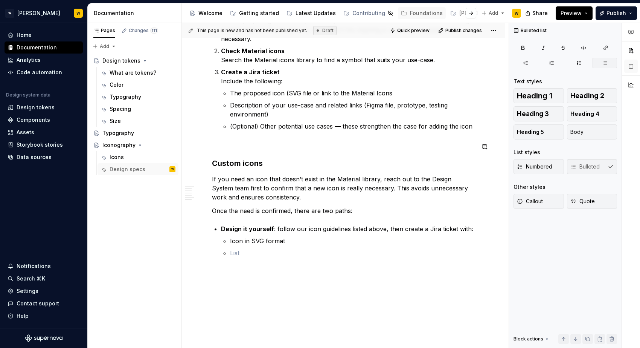
scroll to position [618, 0]
click at [246, 254] on p at bounding box center [352, 251] width 245 height 9
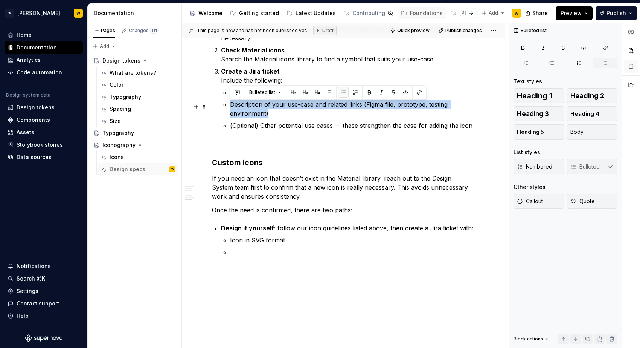
drag, startPoint x: 273, startPoint y: 118, endPoint x: 232, endPoint y: 108, distance: 42.1
click at [232, 108] on p "Description of your use-case and related links (Figma file, prototype, testing …" at bounding box center [352, 109] width 245 height 18
copy p "Description of your use-case and related links (Figma file, prototype, testing …"
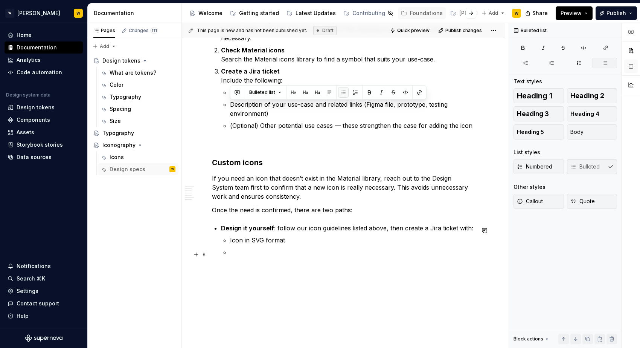
click at [250, 253] on p at bounding box center [352, 251] width 245 height 9
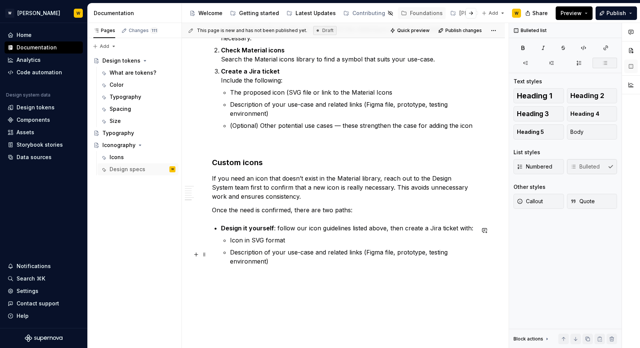
click at [275, 262] on p "Description of your use-case and related links (Figma file, prototype, testing …" at bounding box center [352, 256] width 245 height 18
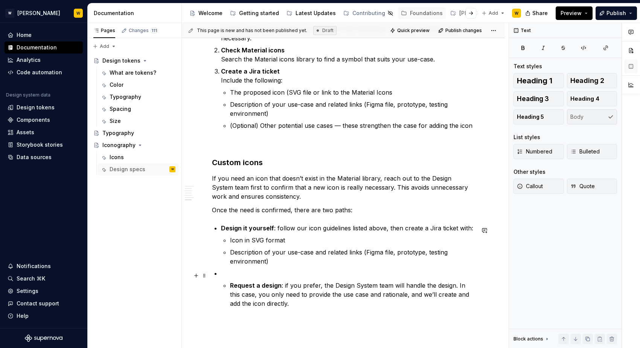
click at [239, 276] on p at bounding box center [348, 273] width 254 height 9
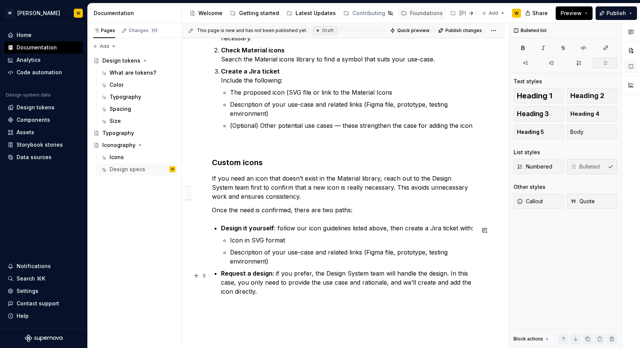
click at [245, 285] on p "Request a design : if you prefer, the Design System team will handle the design…" at bounding box center [348, 282] width 254 height 27
click at [271, 292] on p "Request a design : if you prefer, the Design System team will handle the design…" at bounding box center [348, 282] width 254 height 27
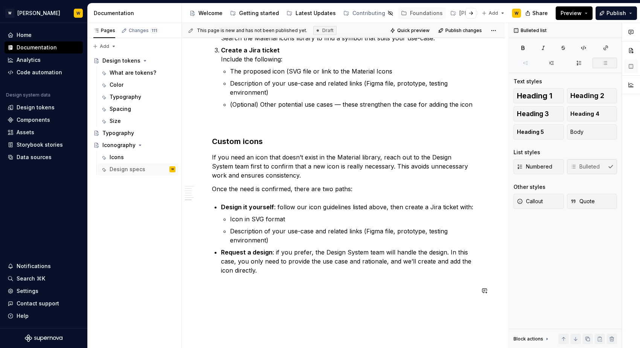
scroll to position [648, 0]
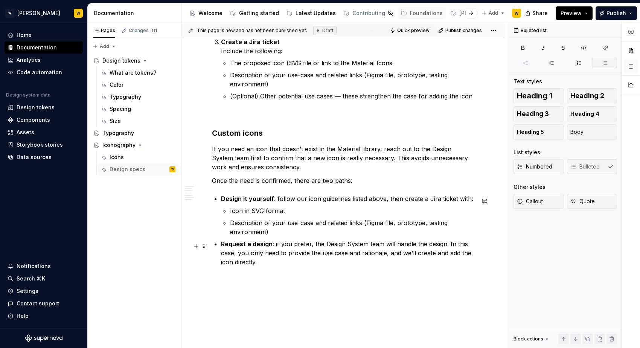
click at [268, 260] on p "Request a design : if you prefer, the Design System team will handle the design…" at bounding box center [348, 252] width 254 height 27
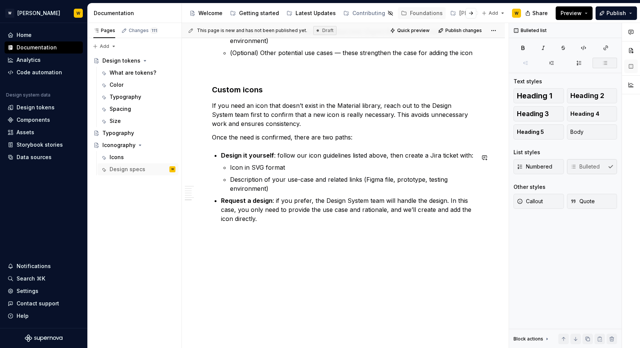
scroll to position [695, 0]
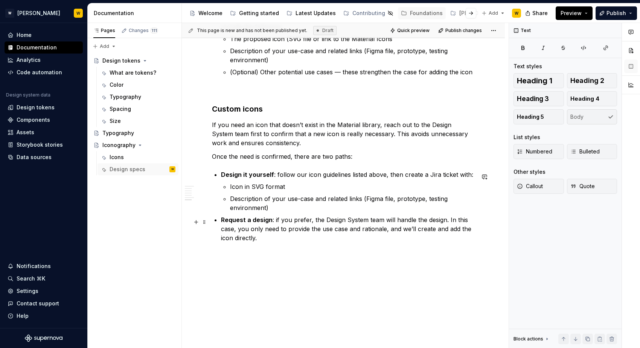
scroll to position [670, 0]
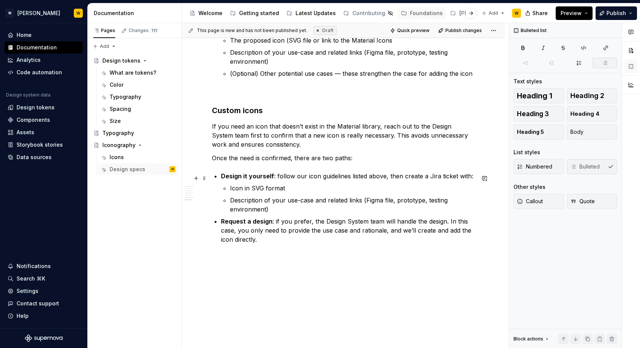
click at [433, 179] on p "Design it yourself : follow our icon guidelines listed above, then create a Jir…" at bounding box center [348, 175] width 254 height 9
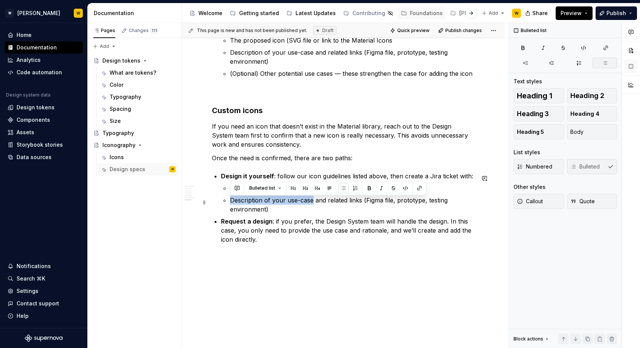
drag, startPoint x: 314, startPoint y: 202, endPoint x: 231, endPoint y: 204, distance: 83.3
click at [231, 204] on p "Description of your use-case and related links (Figma file, prototype, testing …" at bounding box center [352, 204] width 245 height 18
drag, startPoint x: 232, startPoint y: 201, endPoint x: 395, endPoint y: 200, distance: 163.5
click at [395, 200] on p "Use-case where icon is going to be used and related links (Figma file, prototyp…" at bounding box center [352, 204] width 245 height 18
copy p "Use-case where icon is going to be used and related links"
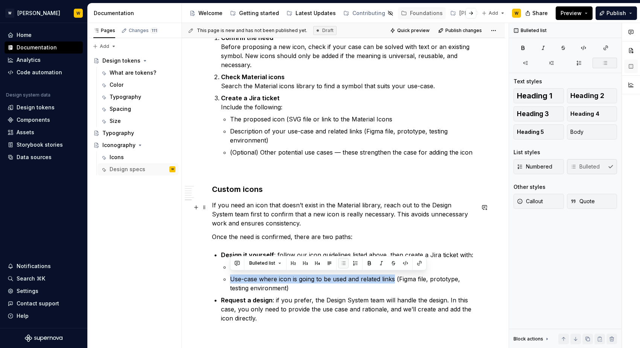
scroll to position [573, 0]
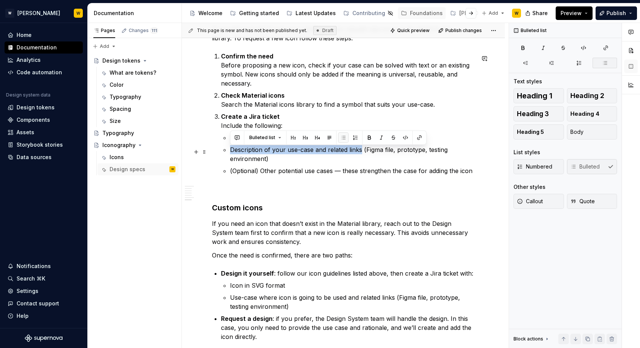
drag, startPoint x: 231, startPoint y: 153, endPoint x: 362, endPoint y: 154, distance: 131.1
click at [362, 154] on p "Description of your use-case and related links (Figma file, prototype, testing …" at bounding box center [352, 154] width 245 height 18
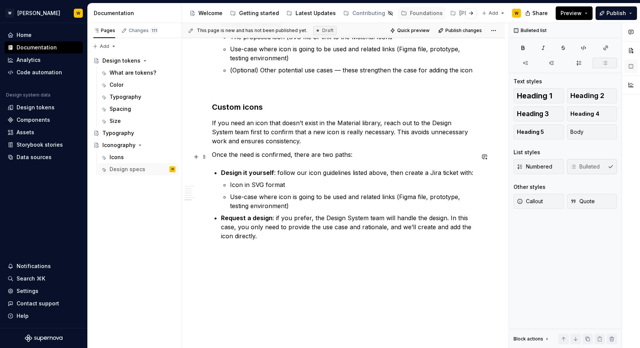
scroll to position [713, 0]
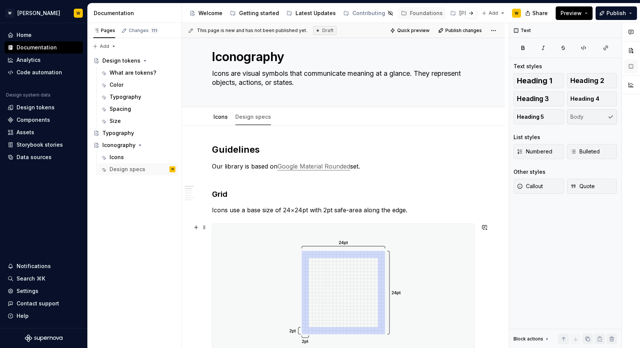
scroll to position [0, 0]
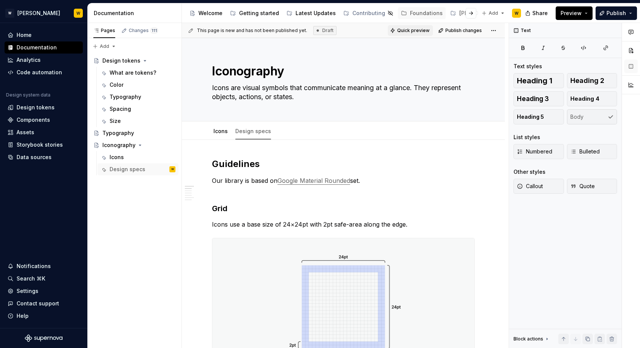
click at [419, 32] on span "Quick preview" at bounding box center [413, 30] width 32 height 6
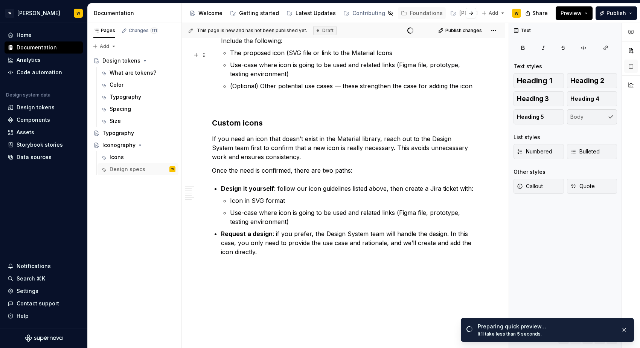
scroll to position [713, 0]
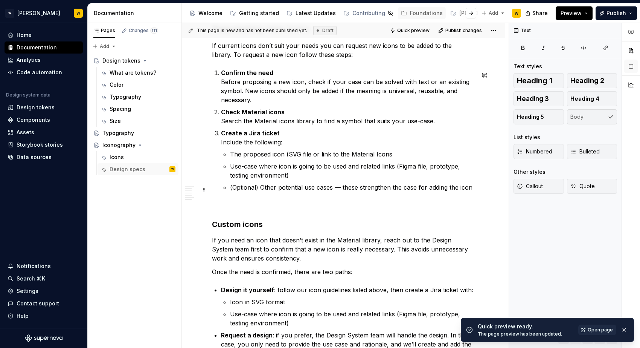
type textarea "*"
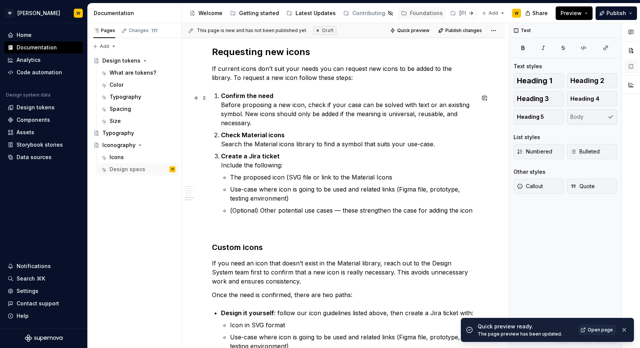
scroll to position [531, 0]
